Goal: Go to known website: Access a specific website the user already knows

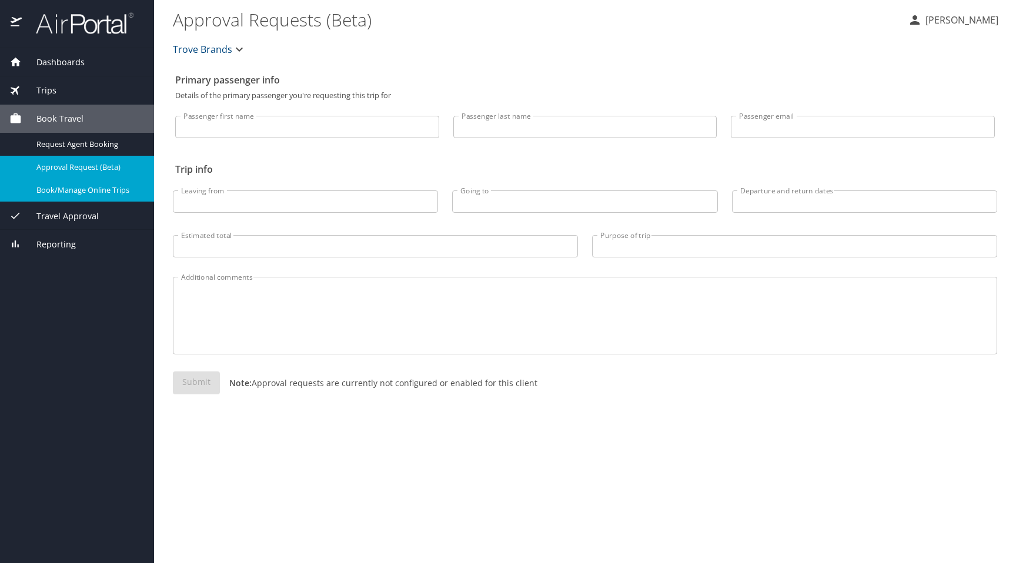
click at [133, 192] on span "Book/Manage Online Trips" at bounding box center [87, 190] width 103 height 11
